Goal: Find specific page/section: Find specific page/section

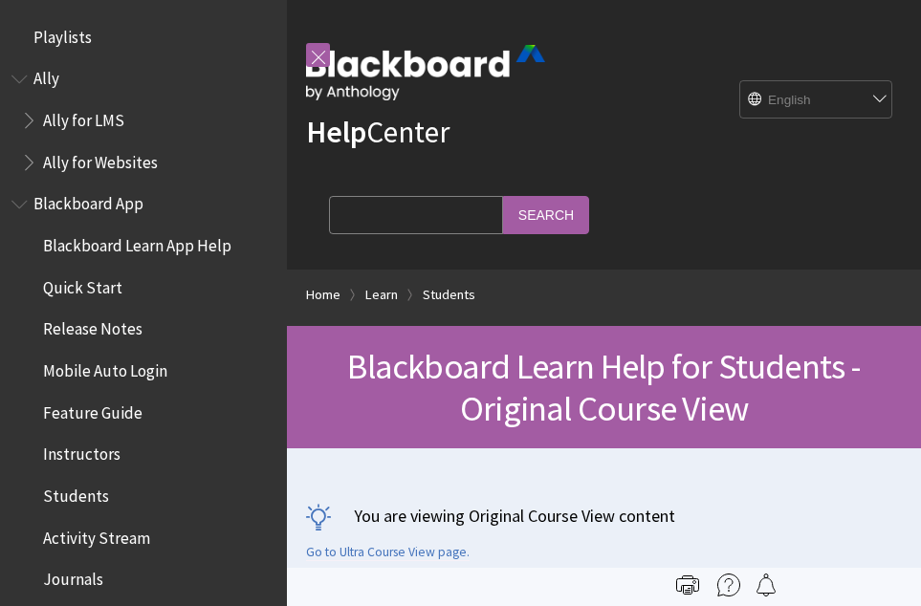
scroll to position [2260, 0]
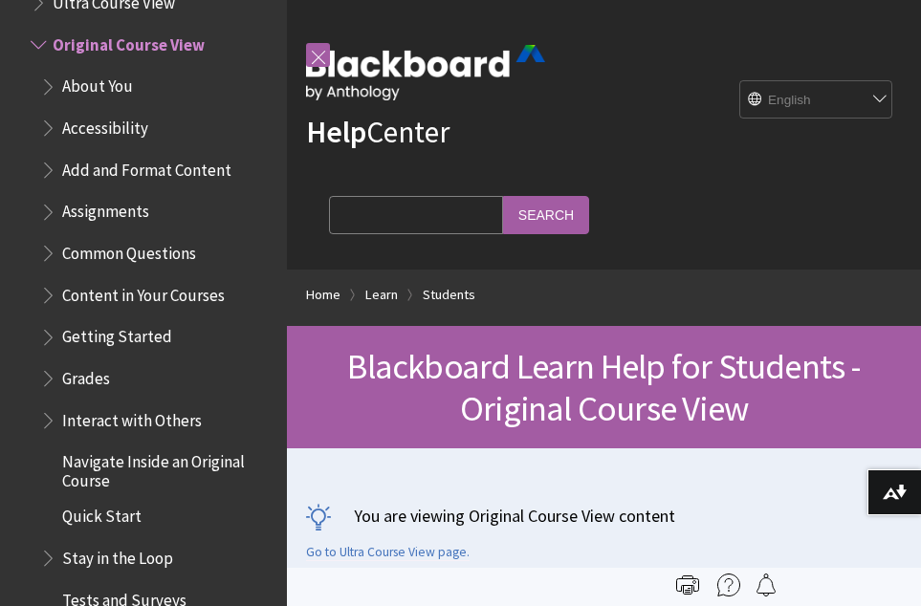
click at [271, 9] on div "All Products Playlists Playlists Ally Ally for LMS Ally for Websites Ally Ally …" at bounding box center [143, 303] width 287 height 606
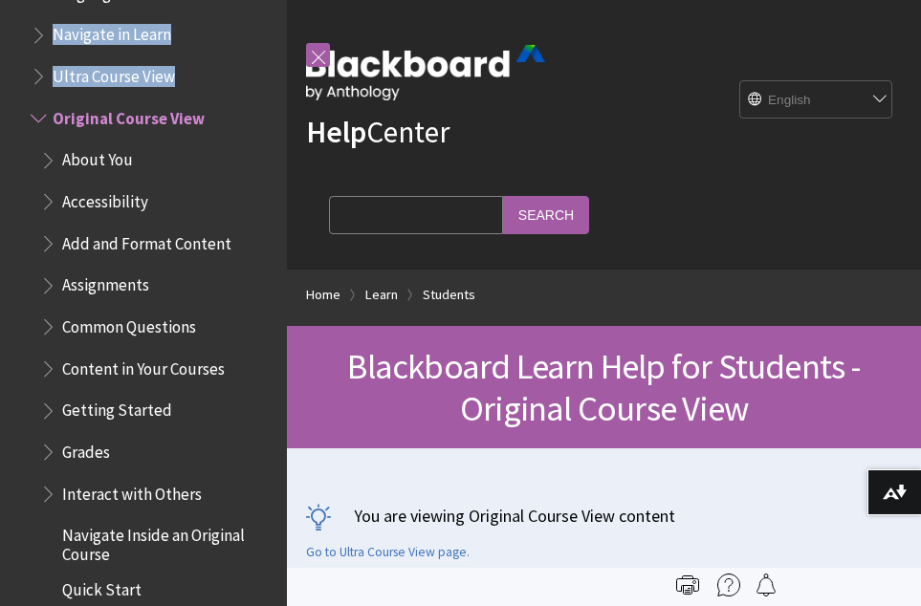
click at [271, 9] on div "All Products Playlists Playlists Ally Ally for LMS Ally for Websites Ally Ally …" at bounding box center [143, 303] width 287 height 606
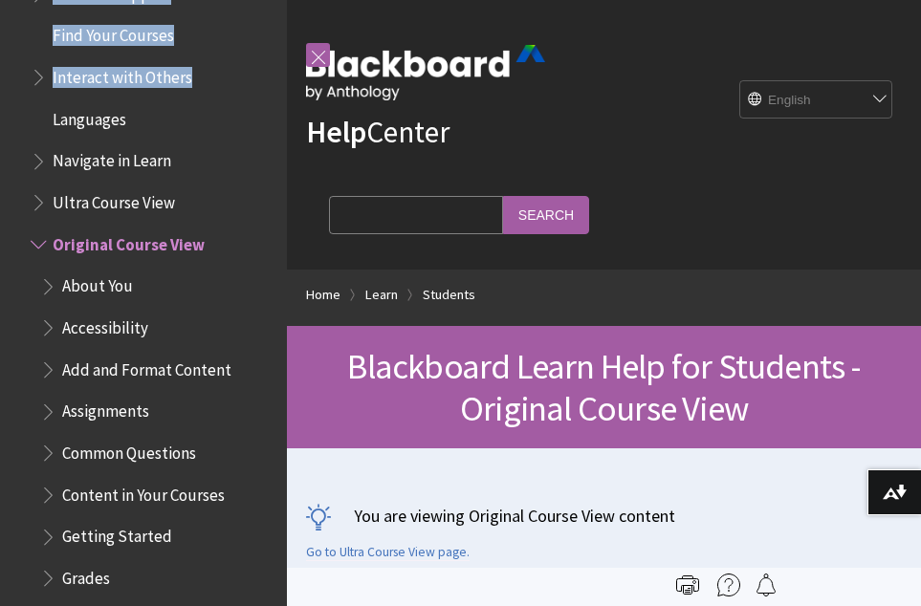
click at [271, 9] on div "All Products Playlists Playlists Ally Ally for LMS Ally for Websites Ally Ally …" at bounding box center [143, 303] width 287 height 606
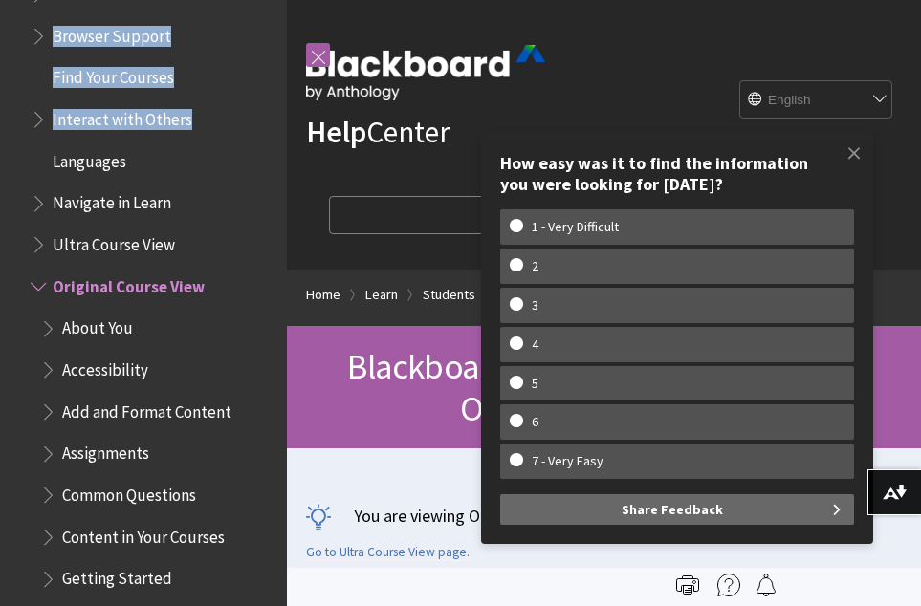
click at [120, 239] on span "Ultra Course View" at bounding box center [114, 242] width 122 height 26
click at [120, 239] on span "Ultra Course View" at bounding box center [118, 242] width 130 height 26
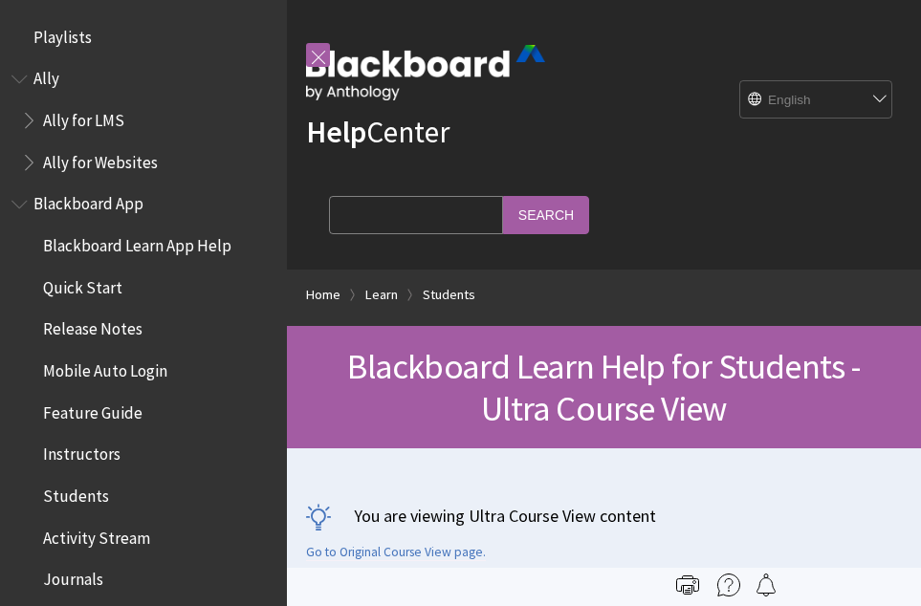
scroll to position [2218, 0]
